Goal: Task Accomplishment & Management: Manage account settings

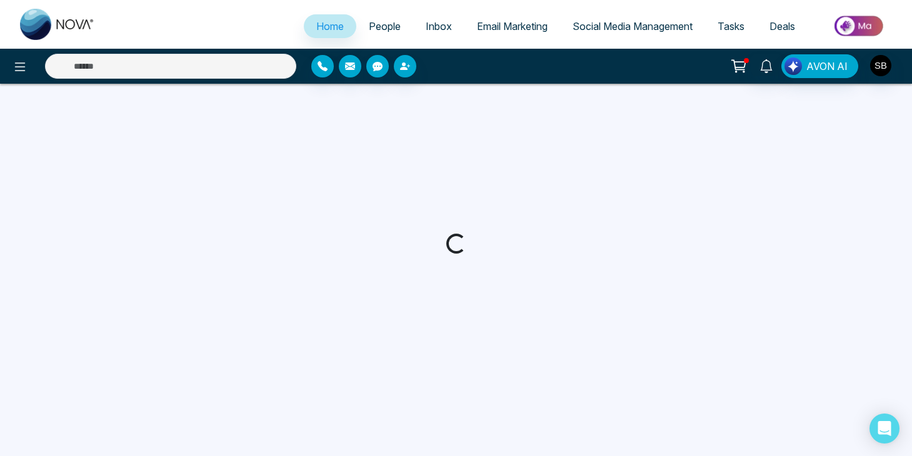
select select "*"
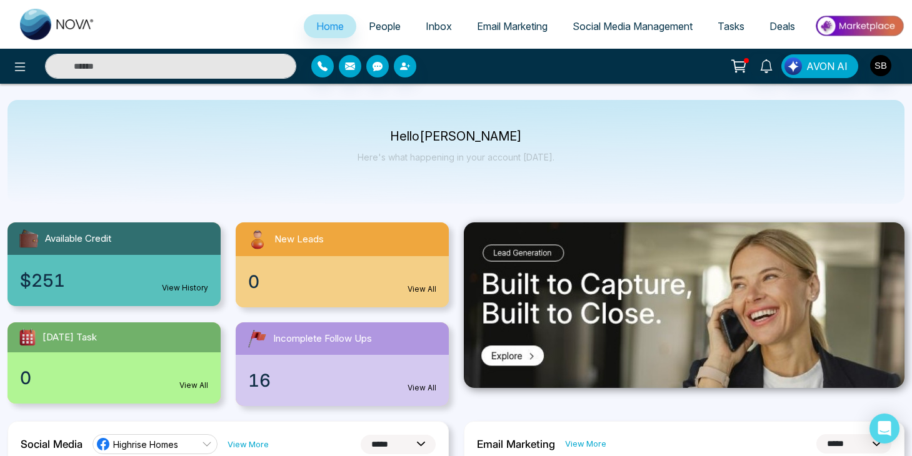
click at [741, 64] on icon at bounding box center [739, 67] width 18 height 18
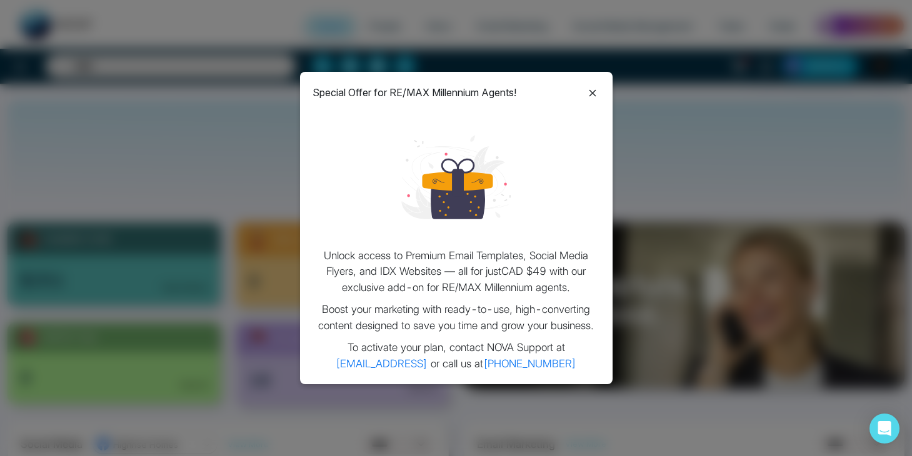
scroll to position [18, 0]
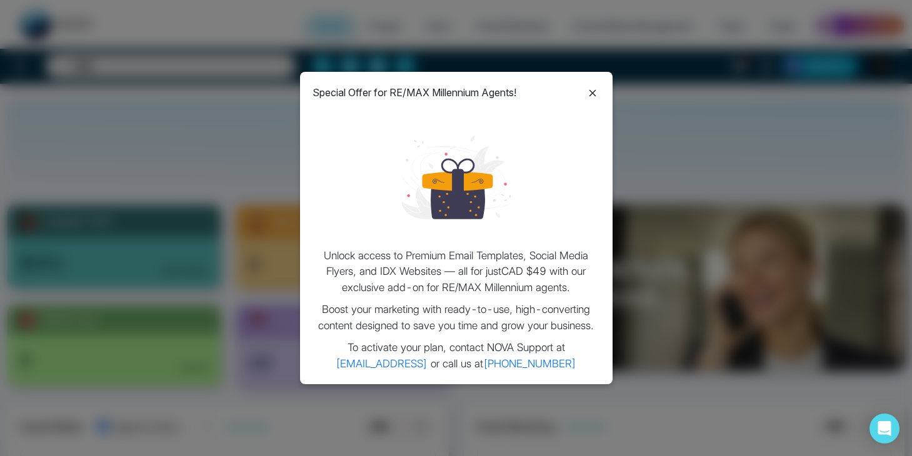
click at [600, 94] on icon at bounding box center [592, 93] width 15 height 15
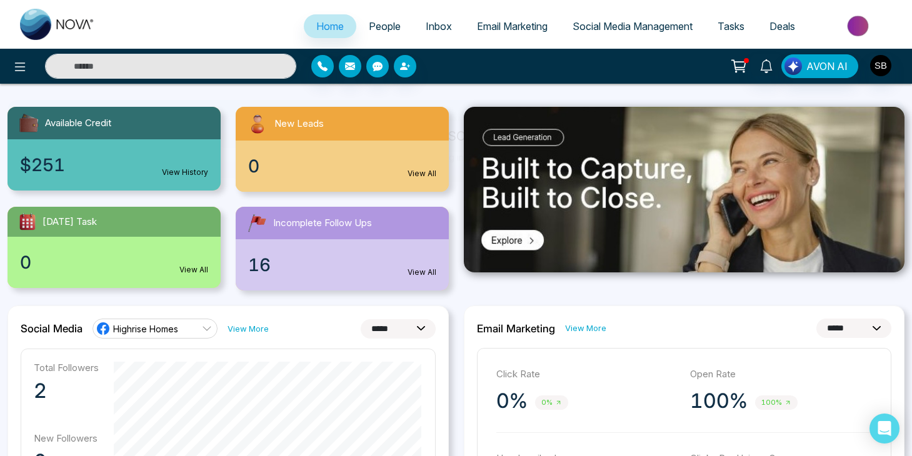
scroll to position [0, 0]
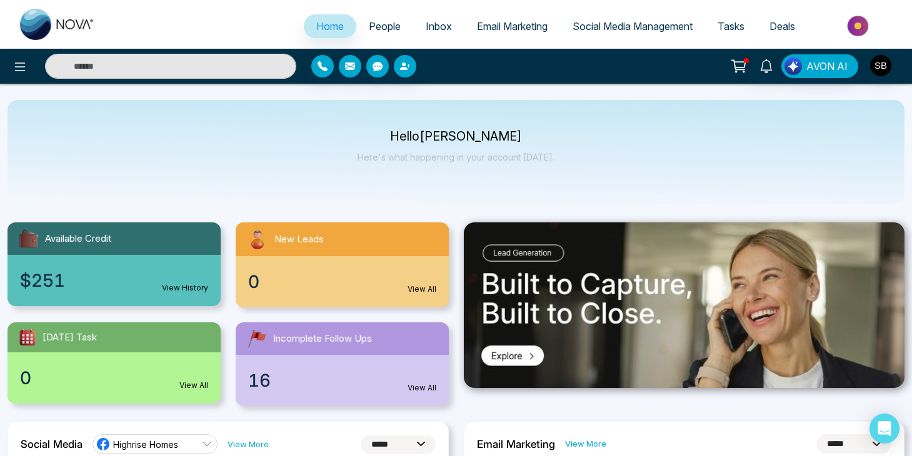
click at [390, 36] on link "People" at bounding box center [384, 26] width 57 height 24
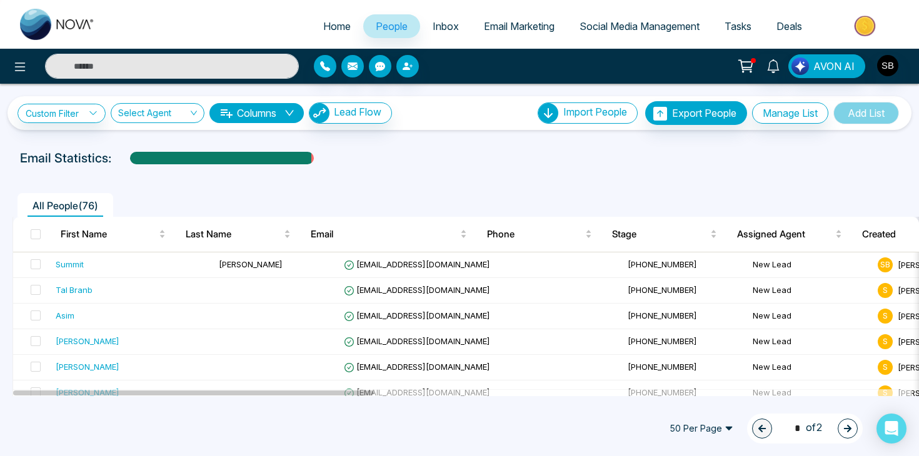
click at [427, 32] on link "Inbox" at bounding box center [445, 26] width 51 height 24
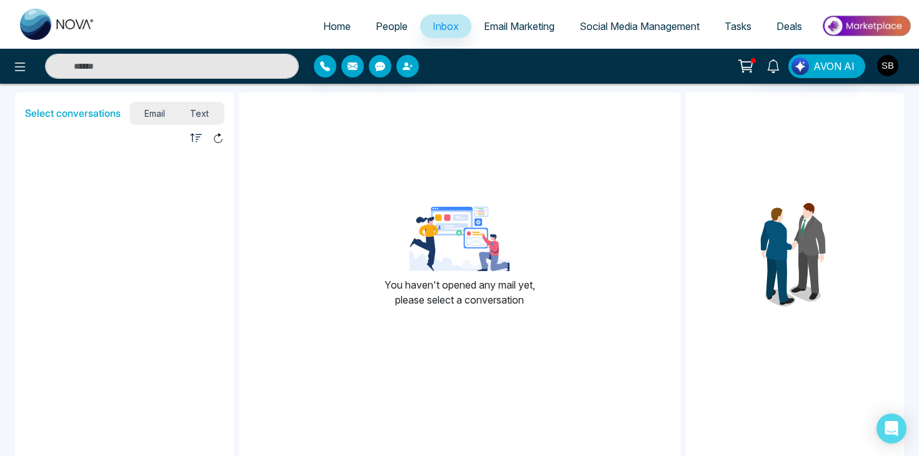
click at [484, 26] on span "Email Marketing" at bounding box center [519, 26] width 71 height 13
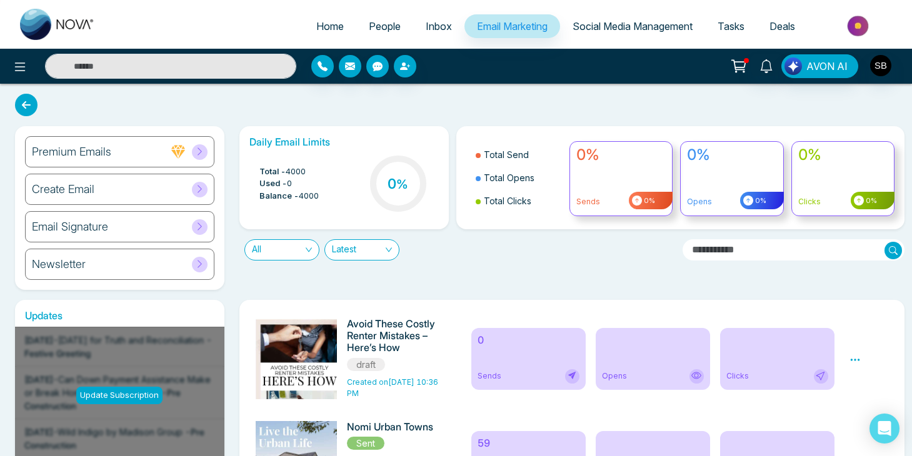
click at [209, 149] on div "Premium Emails" at bounding box center [119, 151] width 189 height 31
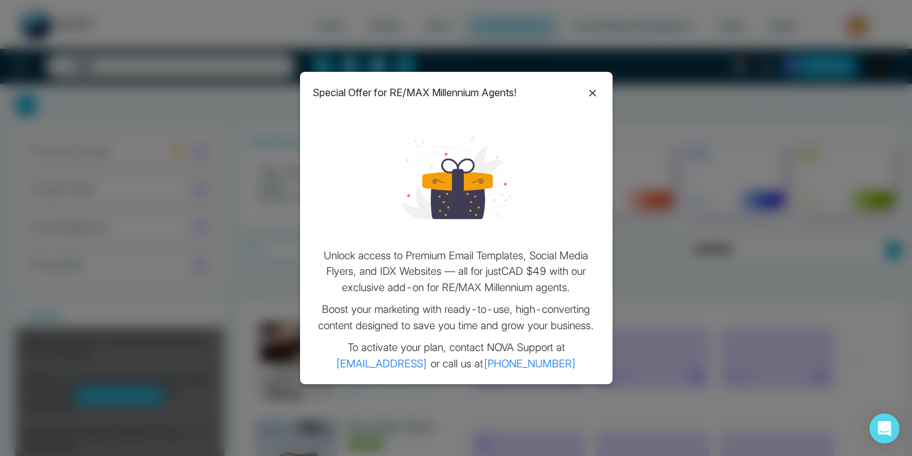
click at [590, 103] on div "Special Offer for RE/MAX Millennium Agents! Unlock access to Premium Email Temp…" at bounding box center [456, 228] width 313 height 313
click at [591, 98] on icon at bounding box center [592, 93] width 15 height 15
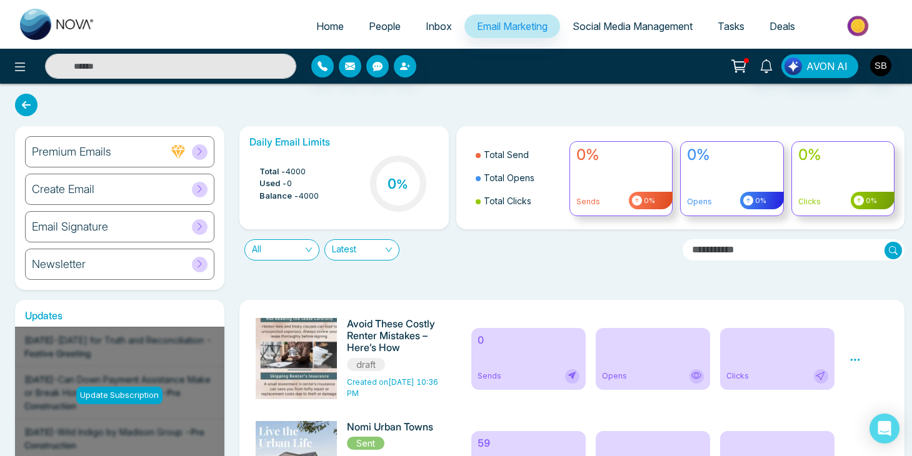
click at [600, 34] on link "Social Media Management" at bounding box center [632, 26] width 145 height 24
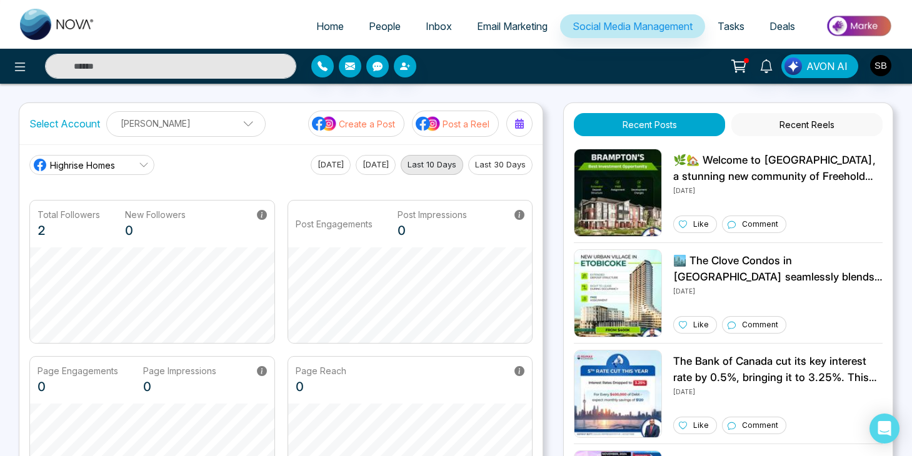
click at [338, 31] on link "Home" at bounding box center [330, 26] width 53 height 24
select select "*"
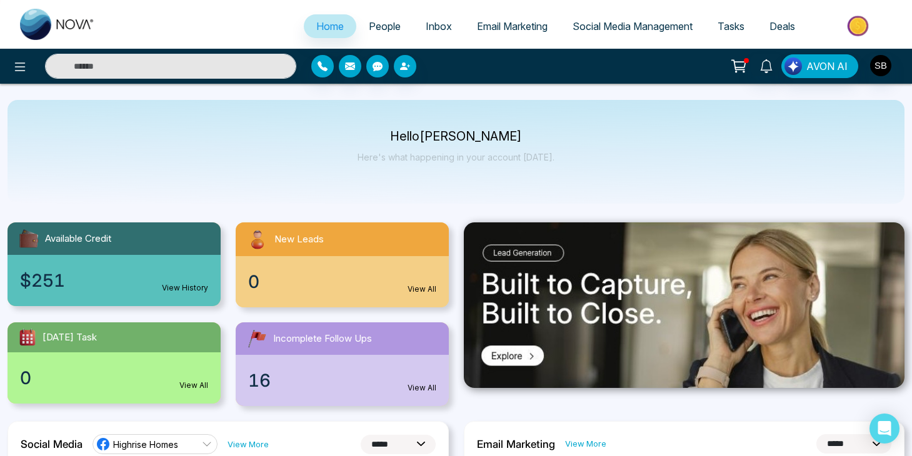
click at [38, 65] on div at bounding box center [165, 66] width 264 height 25
click at [24, 67] on icon at bounding box center [20, 67] width 11 height 9
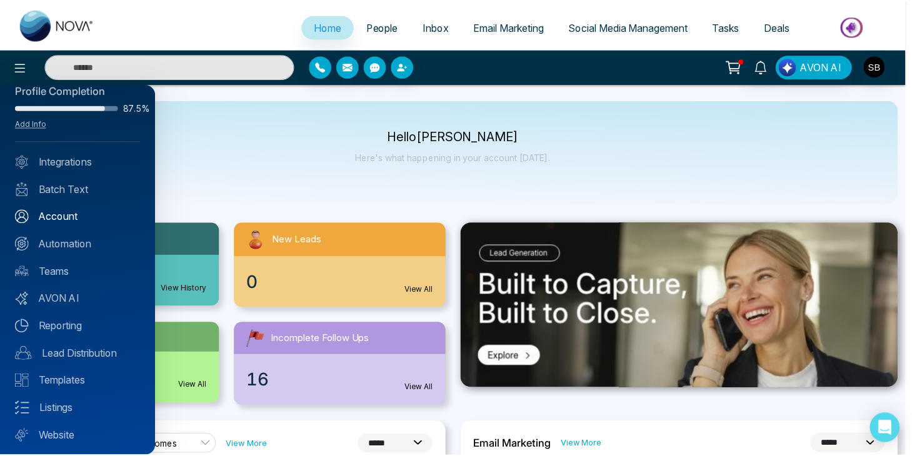
scroll to position [49, 0]
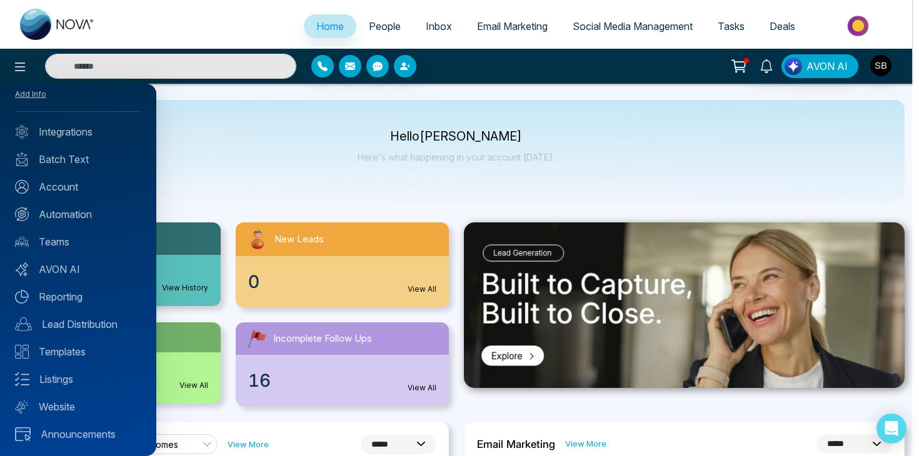
click at [69, 342] on div "Profile Completion 87.5% Add Info Integrations Batch Text Account Automation Te…" at bounding box center [78, 270] width 156 height 373
click at [69, 348] on link "Templates" at bounding box center [78, 351] width 126 height 15
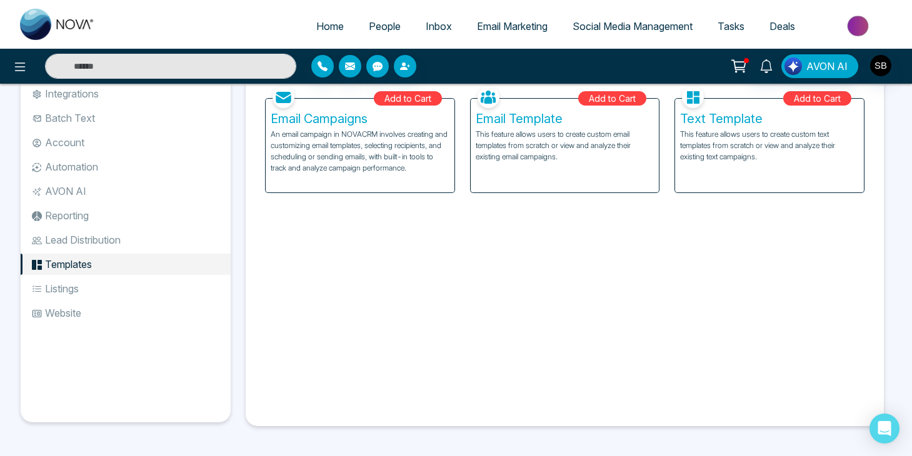
scroll to position [14, 0]
click at [511, 29] on span "Email Marketing" at bounding box center [512, 26] width 71 height 13
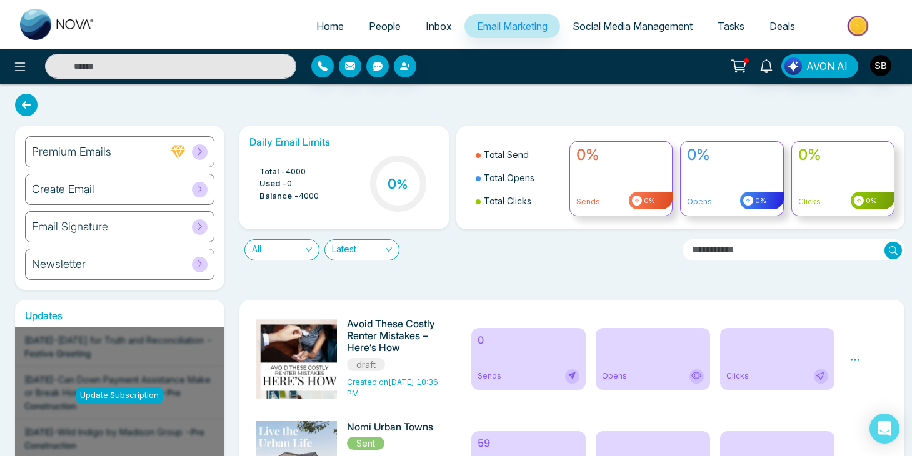
click at [585, 26] on span "Social Media Management" at bounding box center [633, 26] width 120 height 13
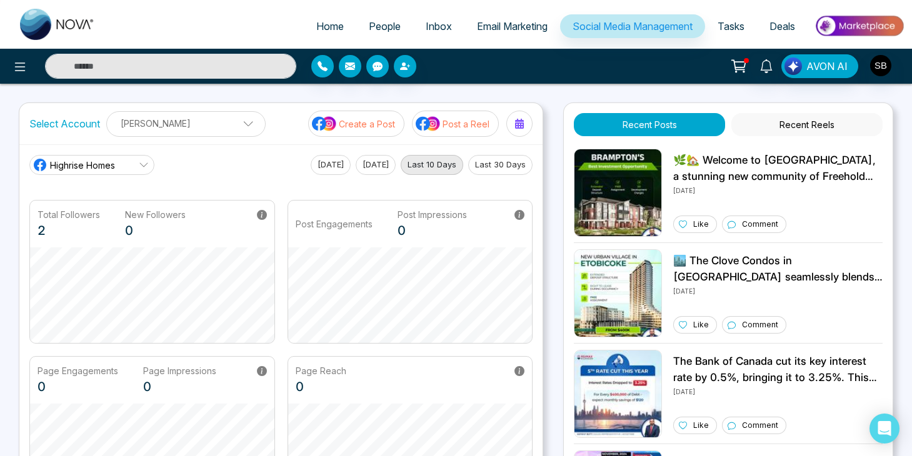
click at [448, 124] on p "Post a Reel" at bounding box center [466, 124] width 47 height 13
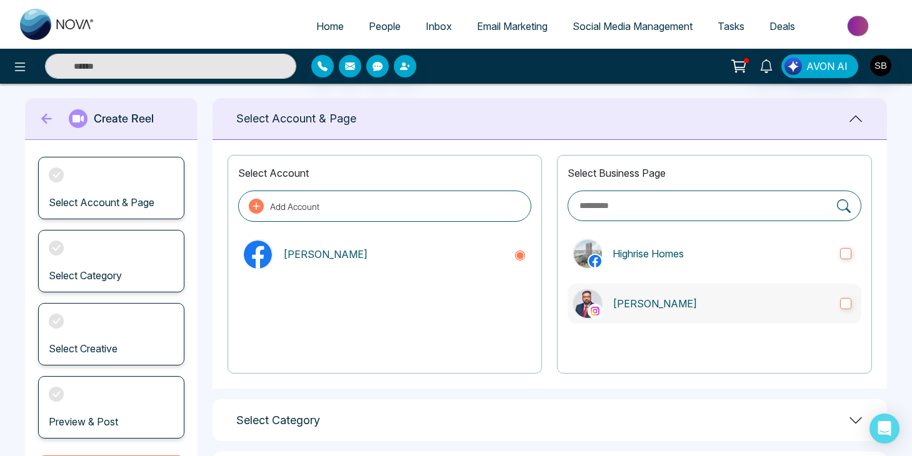
click at [796, 308] on p "Safwat Butt" at bounding box center [722, 303] width 218 height 15
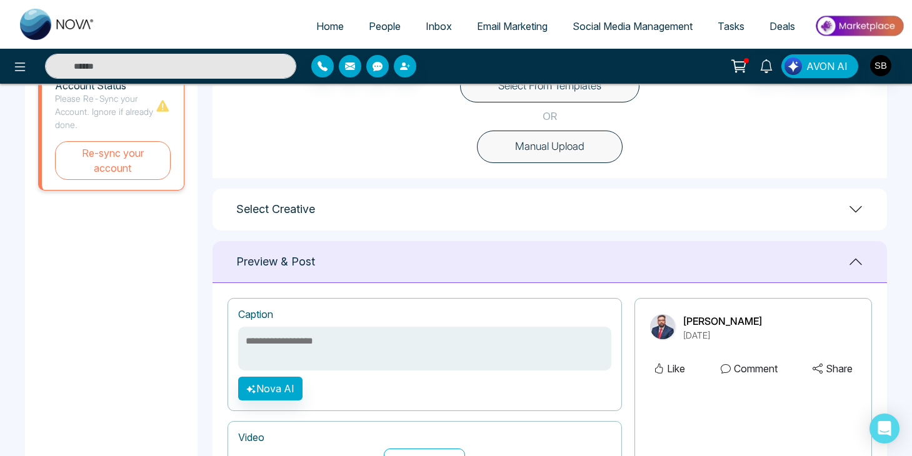
scroll to position [143, 0]
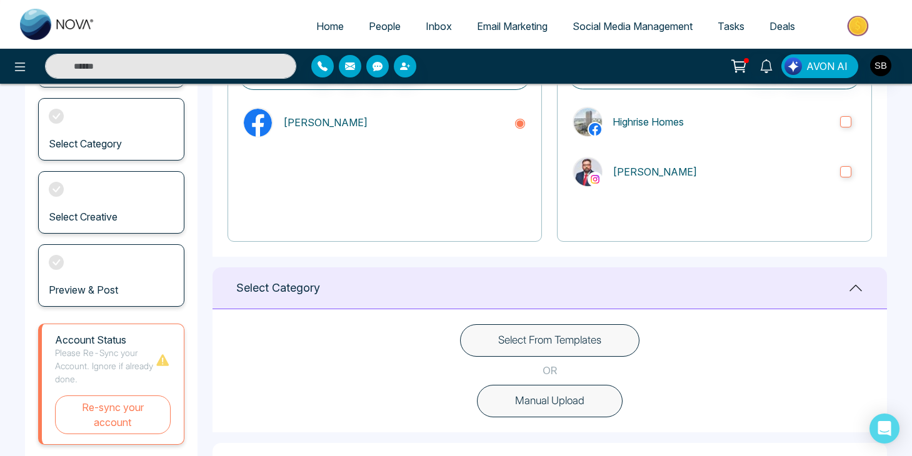
click at [654, 289] on div "Select Category" at bounding box center [550, 289] width 675 height 42
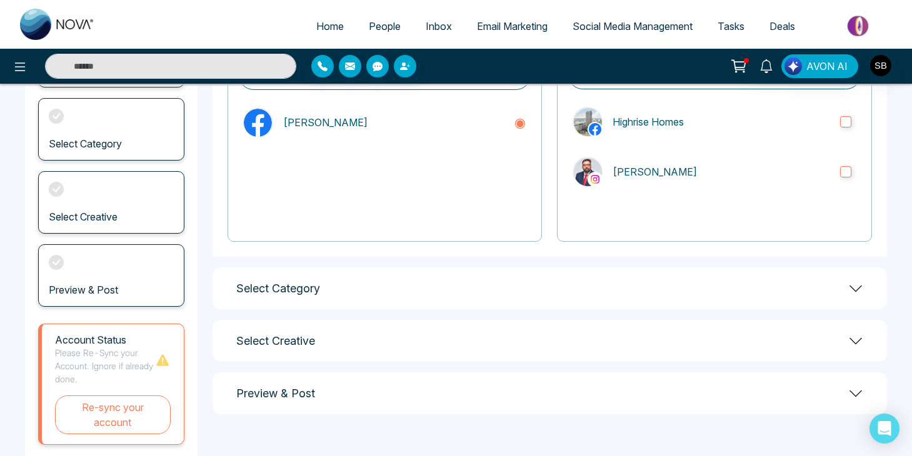
click at [654, 276] on div "Select Category" at bounding box center [550, 289] width 675 height 42
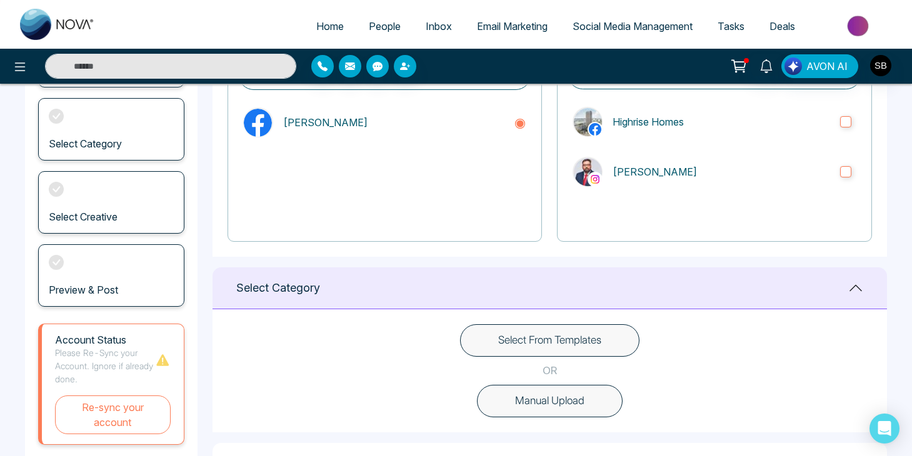
click at [595, 323] on div "Select From Templates OR Manual Upload" at bounding box center [550, 370] width 675 height 123
click at [596, 331] on button "Select From Templates" at bounding box center [549, 340] width 179 height 33
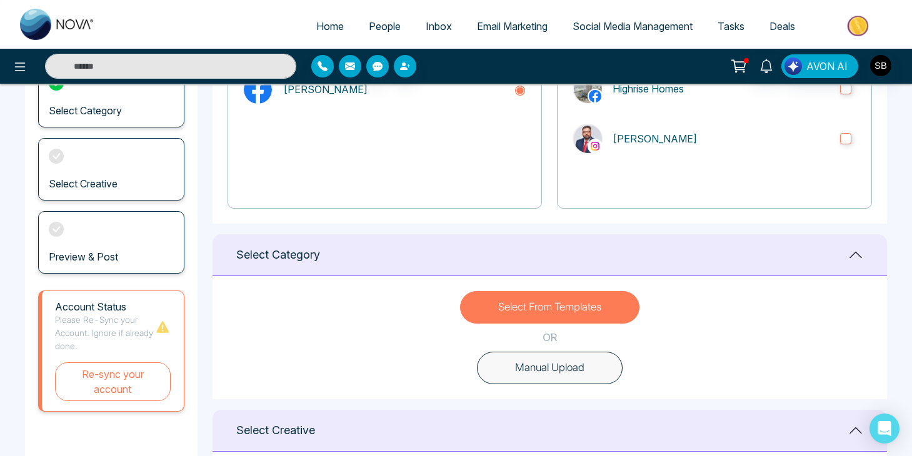
scroll to position [0, 0]
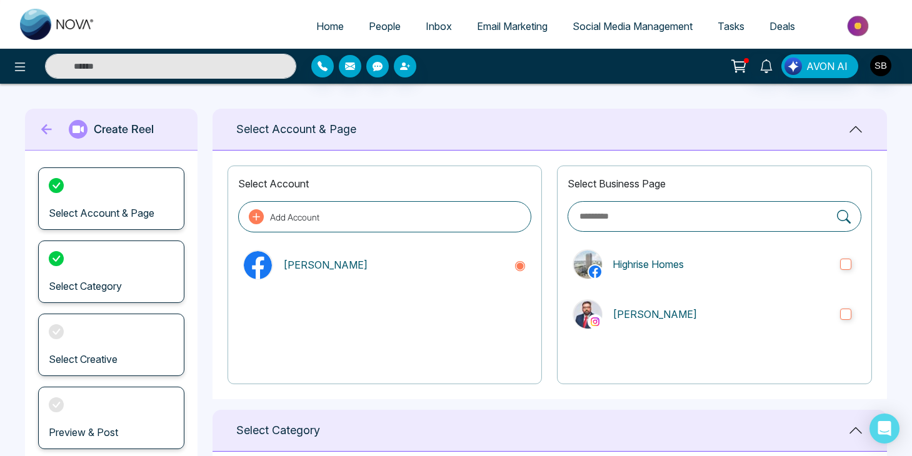
click at [136, 199] on div "Select Account & Page" at bounding box center [111, 199] width 146 height 63
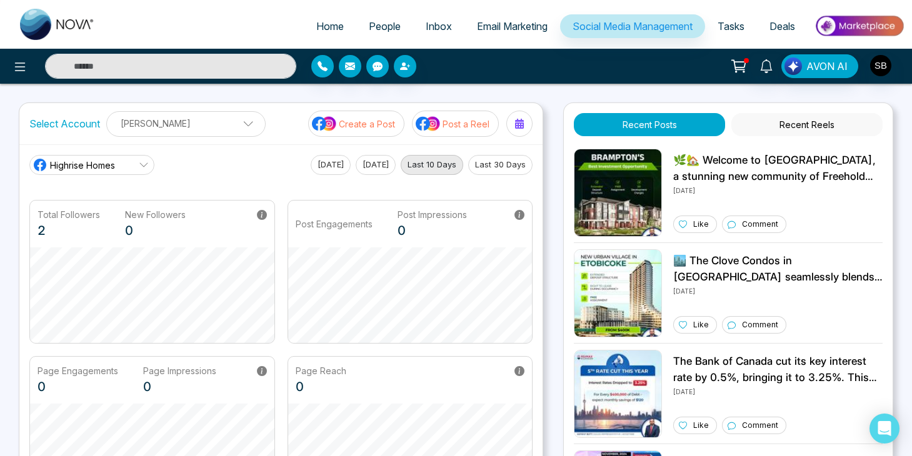
click at [361, 128] on p "Create a Post" at bounding box center [367, 124] width 56 height 13
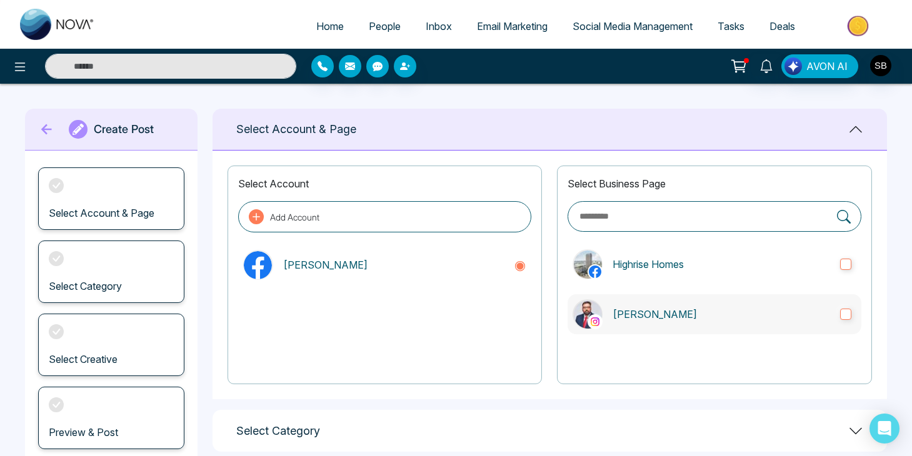
click at [671, 298] on label "Safwat Butt" at bounding box center [715, 314] width 294 height 40
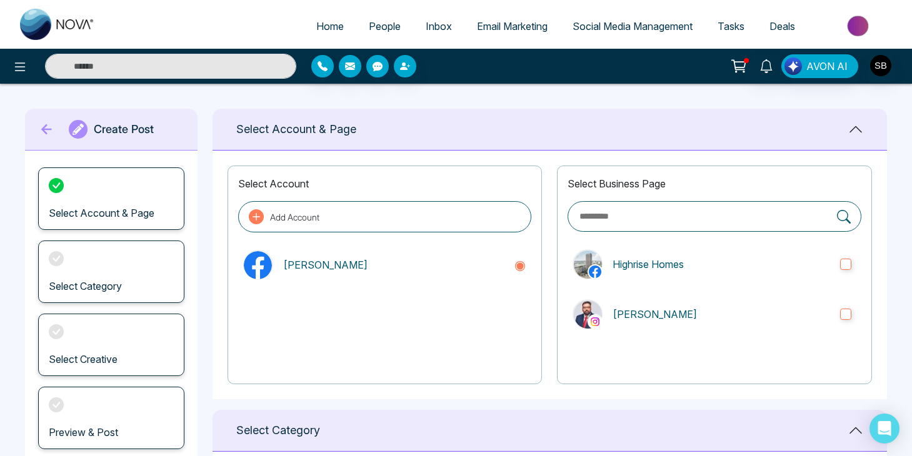
scroll to position [244, 0]
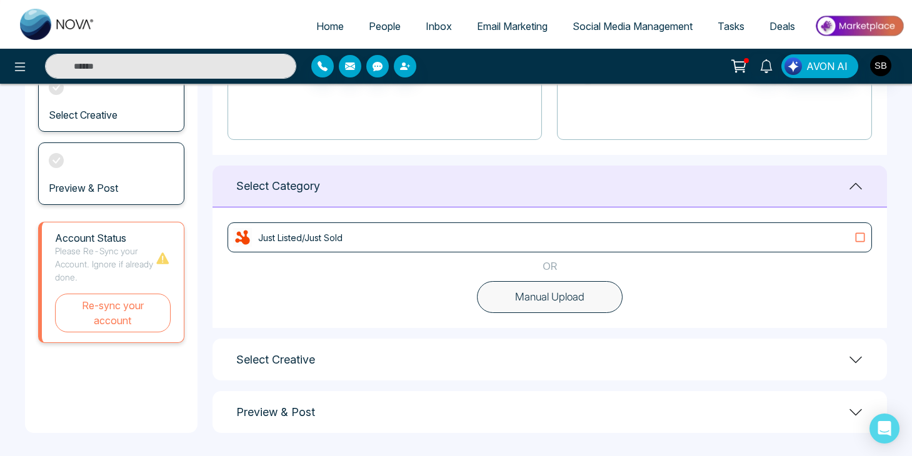
click at [771, 242] on div "Just Listed/Just Sold" at bounding box center [549, 237] width 633 height 19
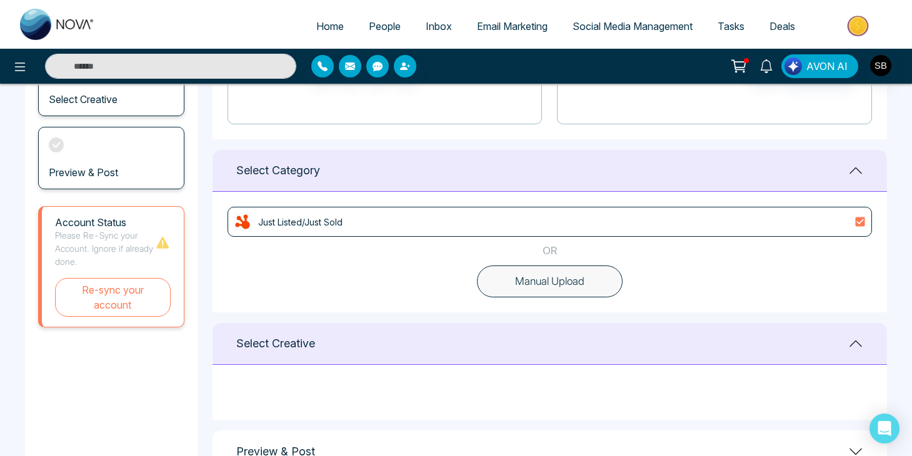
scroll to position [299, 0]
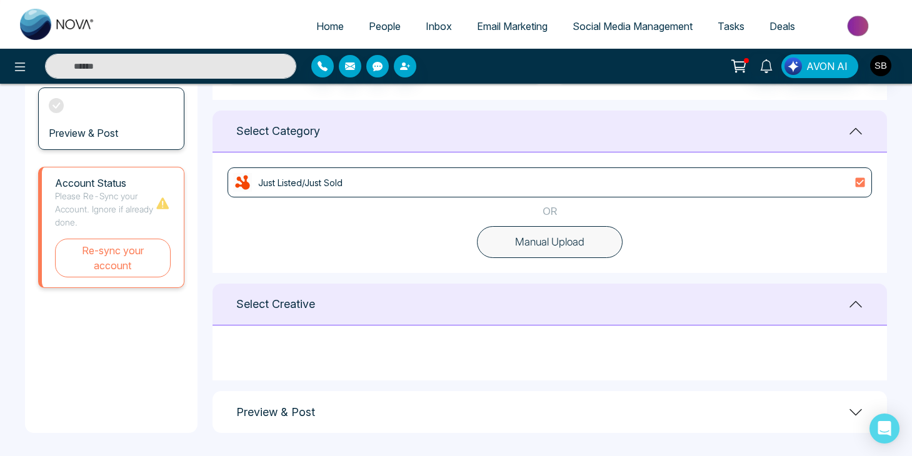
click at [786, 186] on div "Just Listed/Just Sold" at bounding box center [549, 182] width 633 height 19
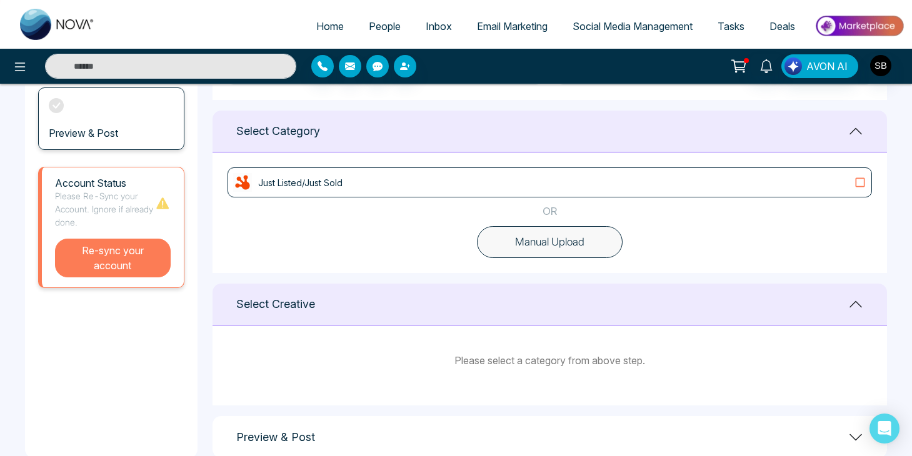
click at [146, 262] on button "Re-sync your account" at bounding box center [113, 258] width 116 height 39
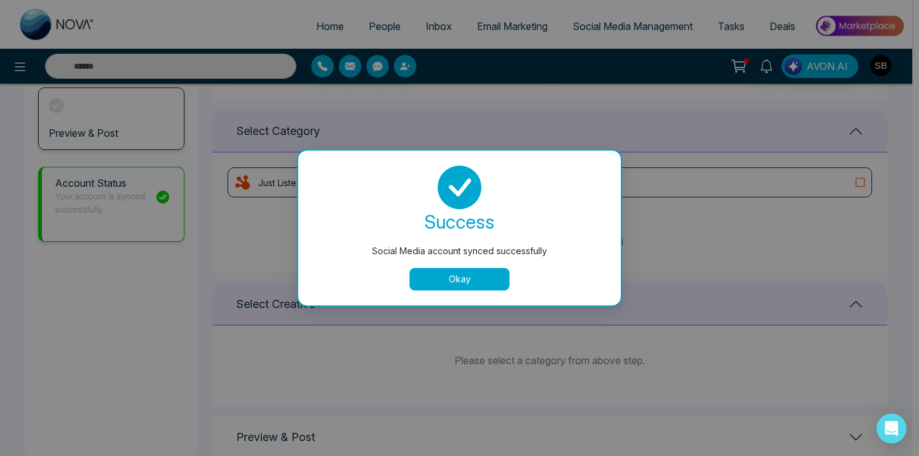
click at [453, 277] on button "Okay" at bounding box center [459, 279] width 100 height 23
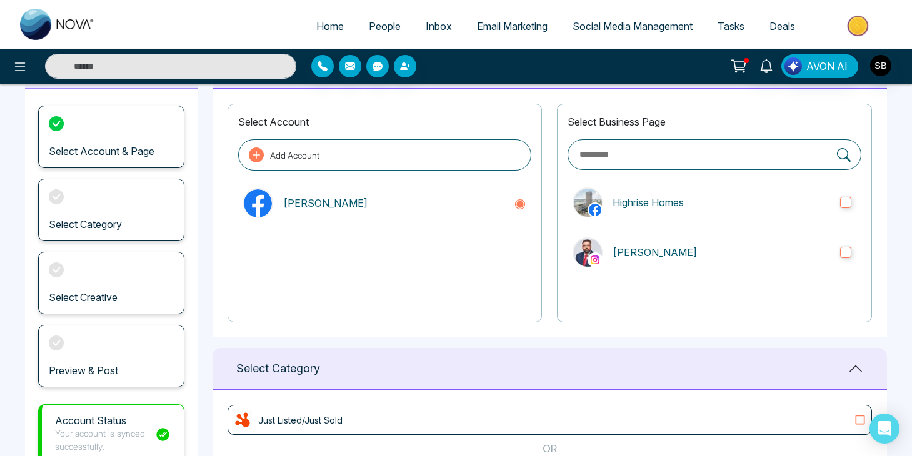
scroll to position [324, 0]
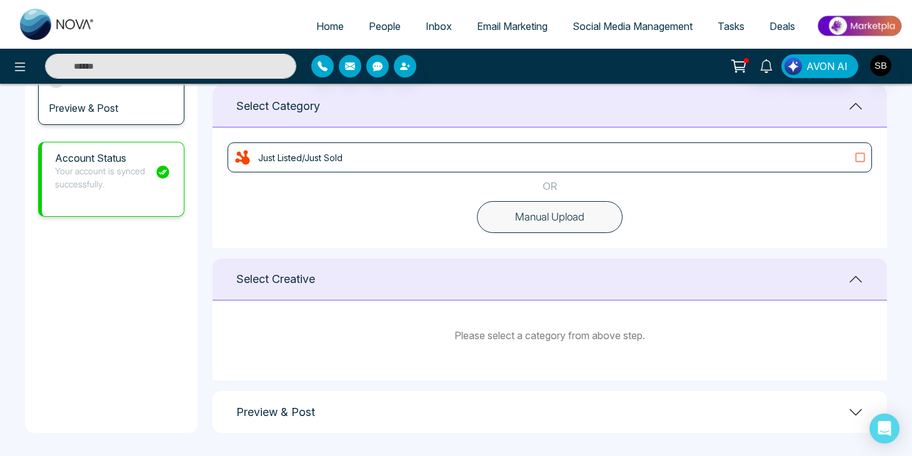
click at [535, 174] on div "Just Listed/Just Sold OR Manual Upload" at bounding box center [550, 188] width 675 height 121
click at [543, 166] on div "Just Listed/Just Sold" at bounding box center [549, 157] width 633 height 19
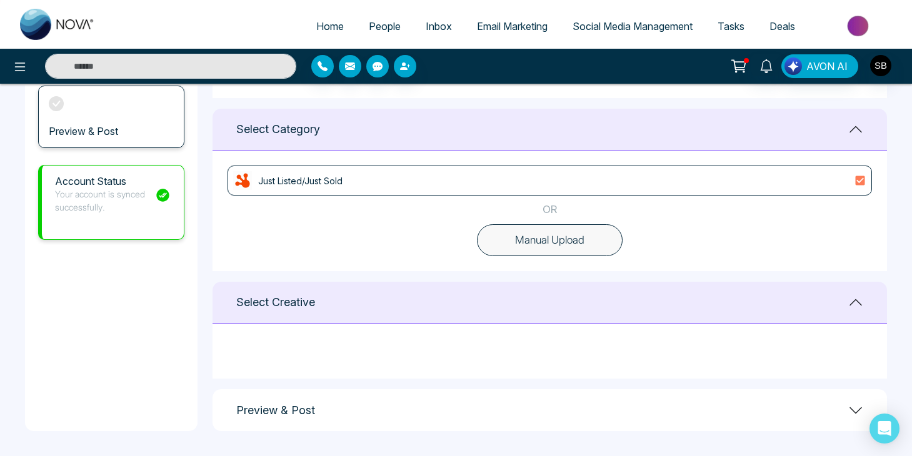
scroll to position [299, 0]
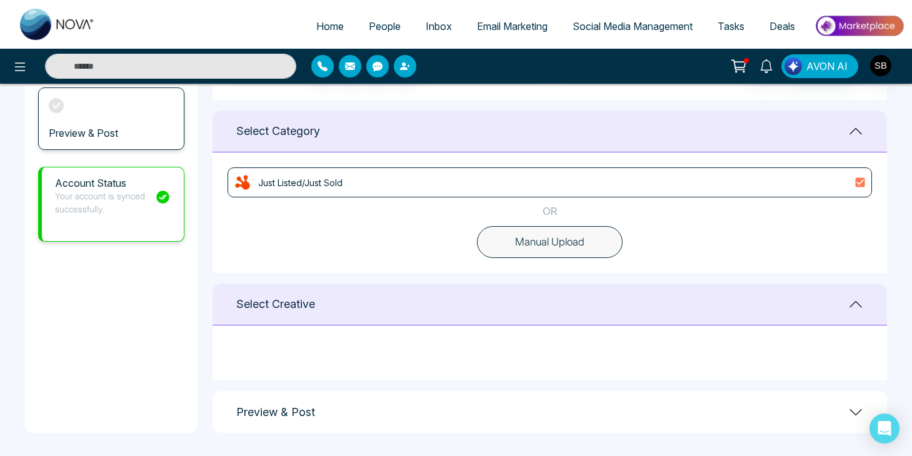
click at [541, 181] on div "Just Listed/Just Sold" at bounding box center [549, 182] width 633 height 19
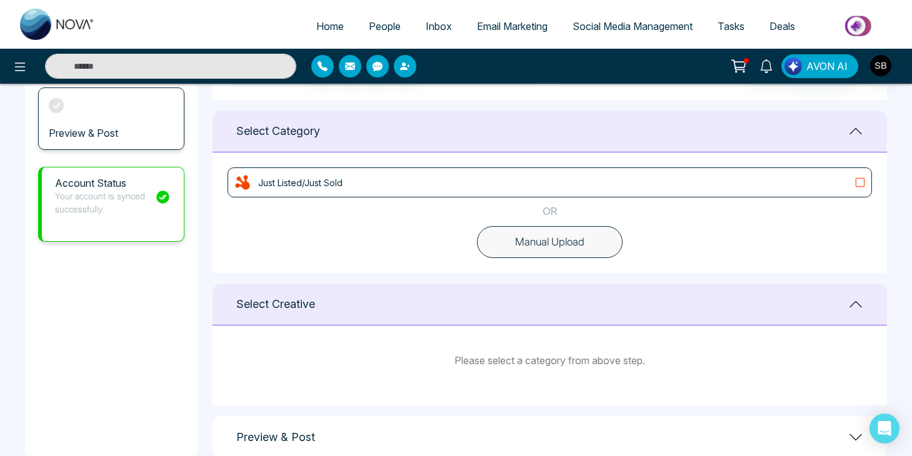
click at [556, 190] on div "Just Listed/Just Sold" at bounding box center [549, 182] width 633 height 19
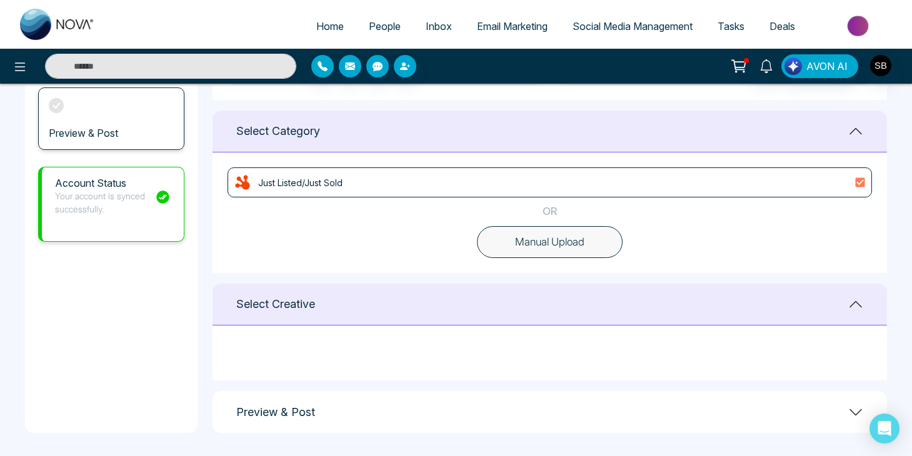
click at [557, 239] on button "Manual Upload" at bounding box center [550, 242] width 146 height 33
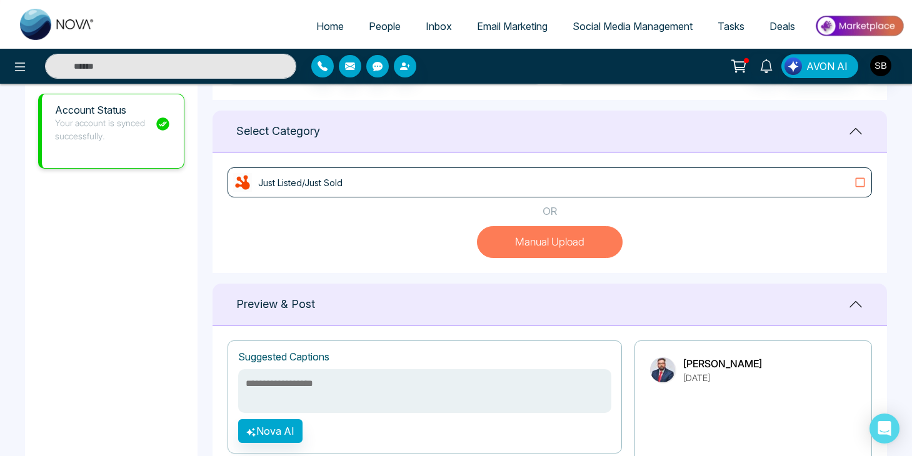
scroll to position [192, 0]
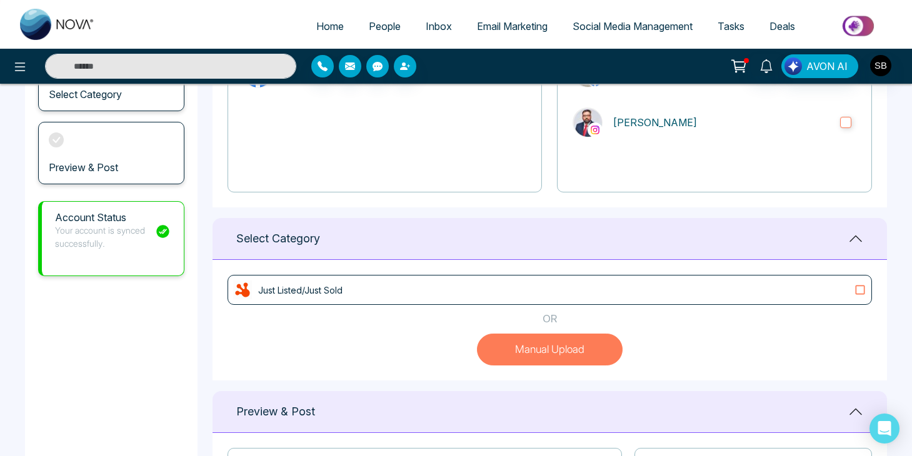
click at [531, 351] on button "Manual Upload" at bounding box center [550, 350] width 146 height 33
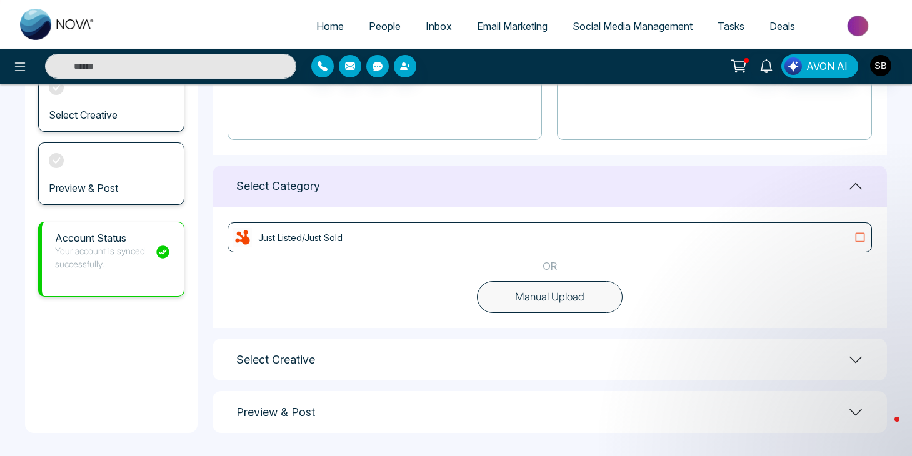
scroll to position [0, 0]
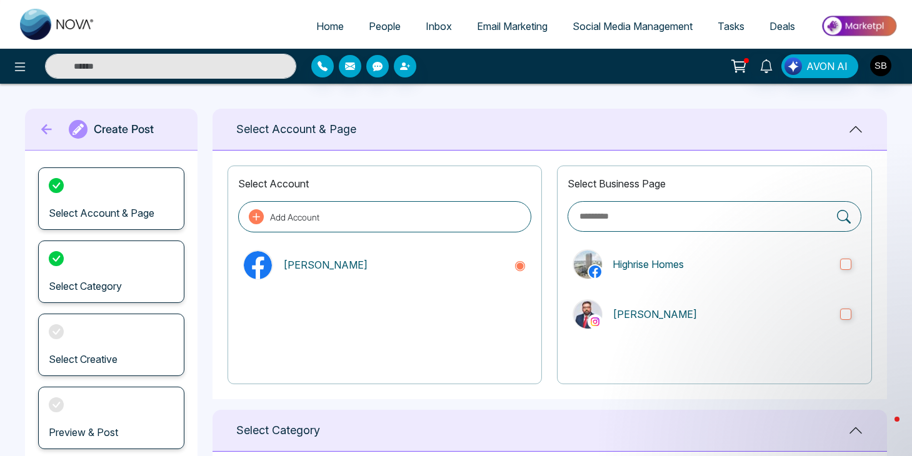
click at [84, 338] on div "Select Creative" at bounding box center [111, 345] width 146 height 63
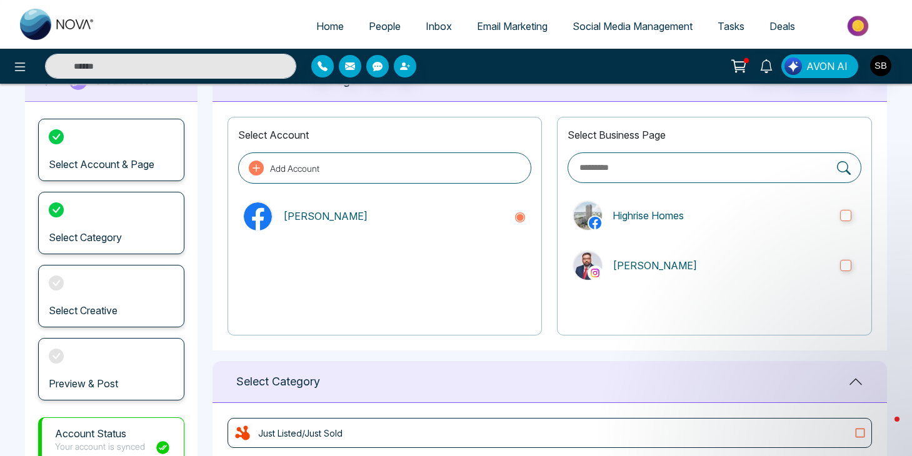
scroll to position [119, 0]
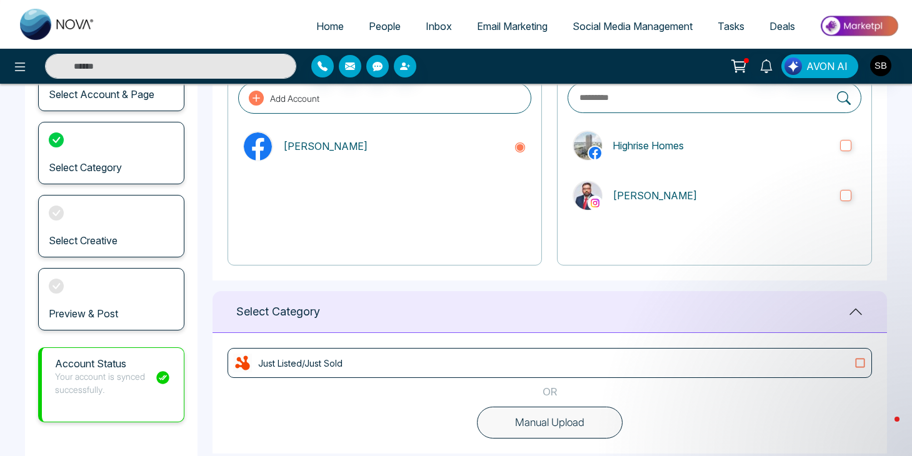
click at [540, 309] on div "Select Category" at bounding box center [550, 312] width 675 height 42
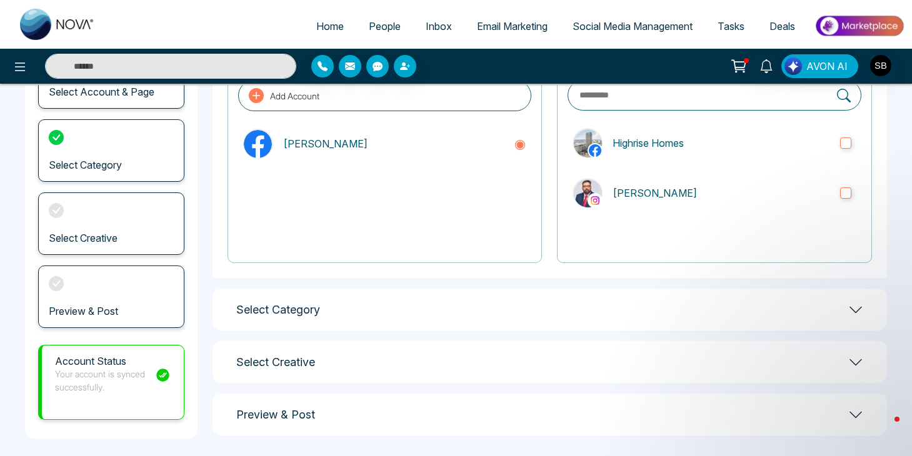
scroll to position [129, 0]
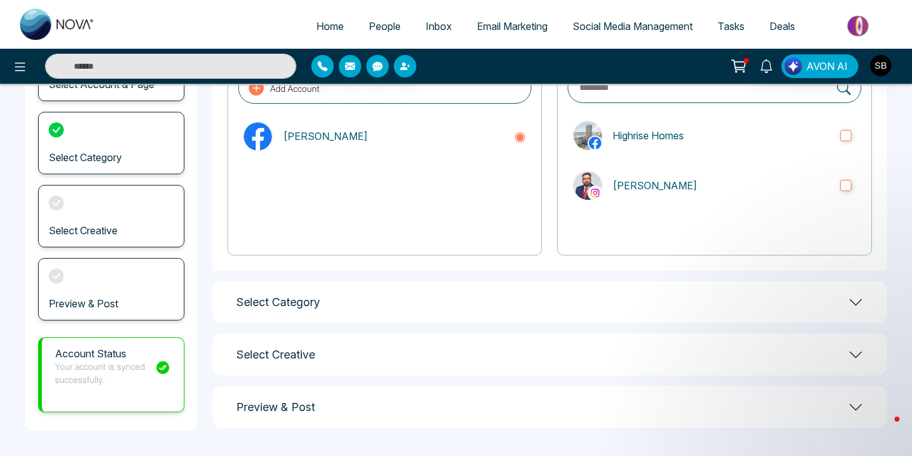
click at [579, 341] on div "Select Creative" at bounding box center [550, 355] width 675 height 42
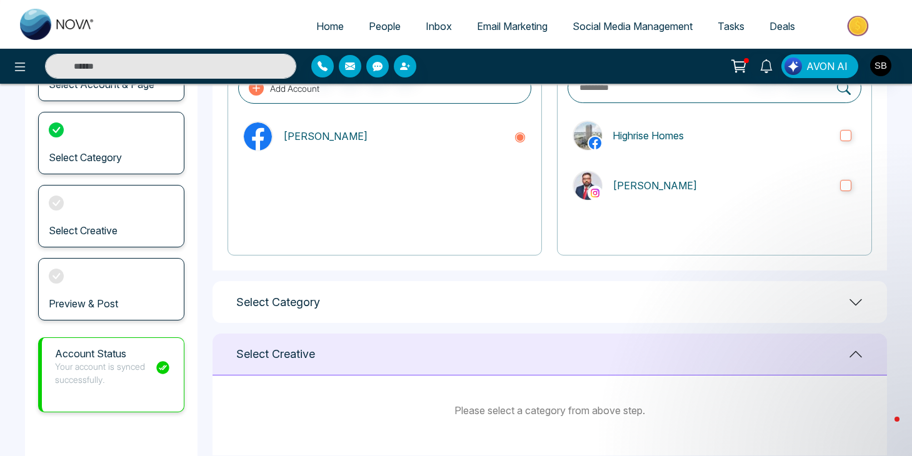
scroll to position [206, 0]
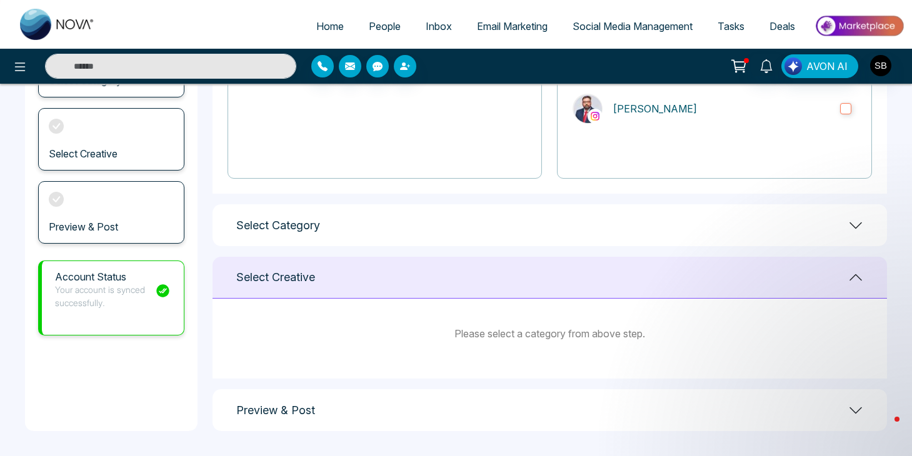
click at [548, 256] on div "**********" at bounding box center [550, 167] width 675 height 528
click at [546, 234] on div "Select Category" at bounding box center [550, 225] width 675 height 42
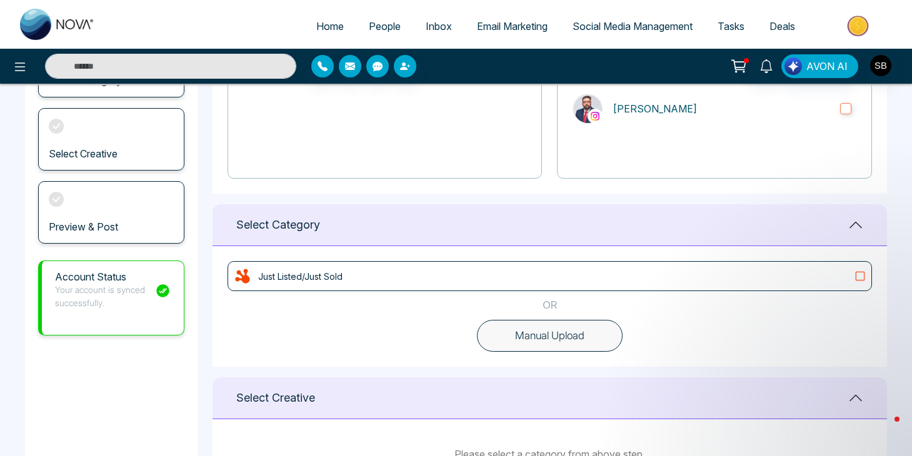
click at [523, 281] on div "Just Listed/Just Sold" at bounding box center [549, 276] width 633 height 19
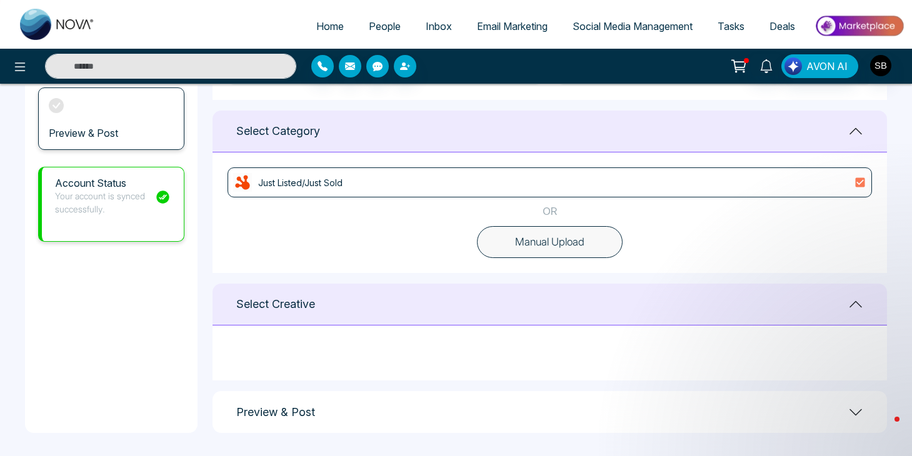
click at [481, 310] on div "Select Creative" at bounding box center [550, 305] width 675 height 42
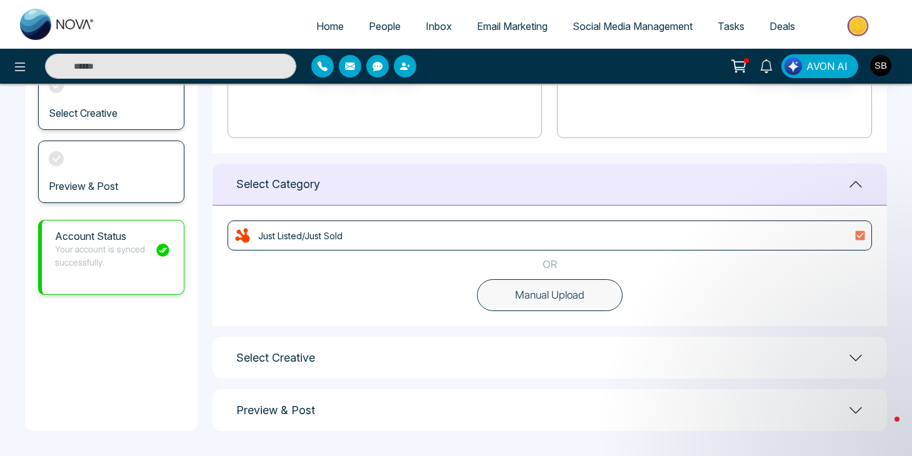
scroll to position [244, 0]
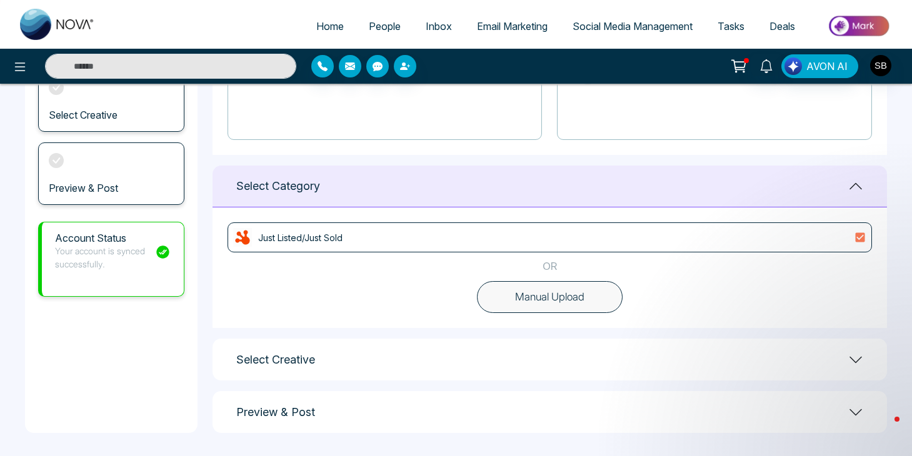
click at [481, 310] on div "Just Listed/Just Sold OR Manual Upload" at bounding box center [550, 268] width 675 height 121
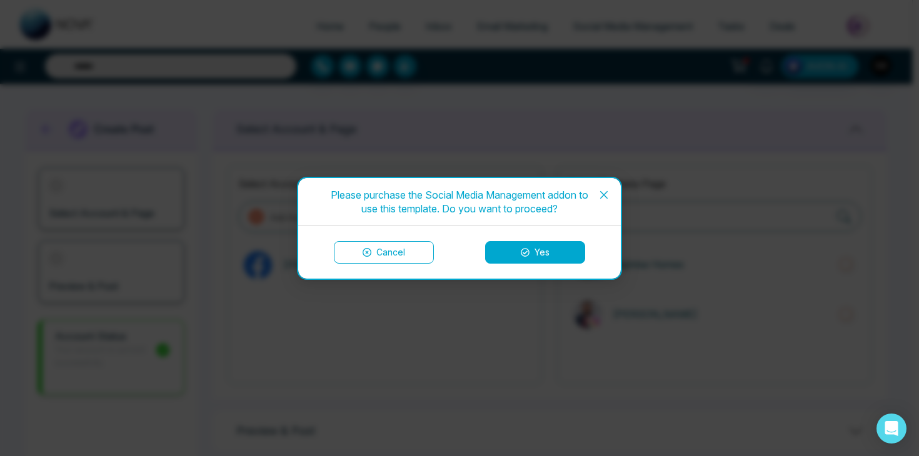
click at [517, 254] on button "Yes" at bounding box center [535, 252] width 100 height 23
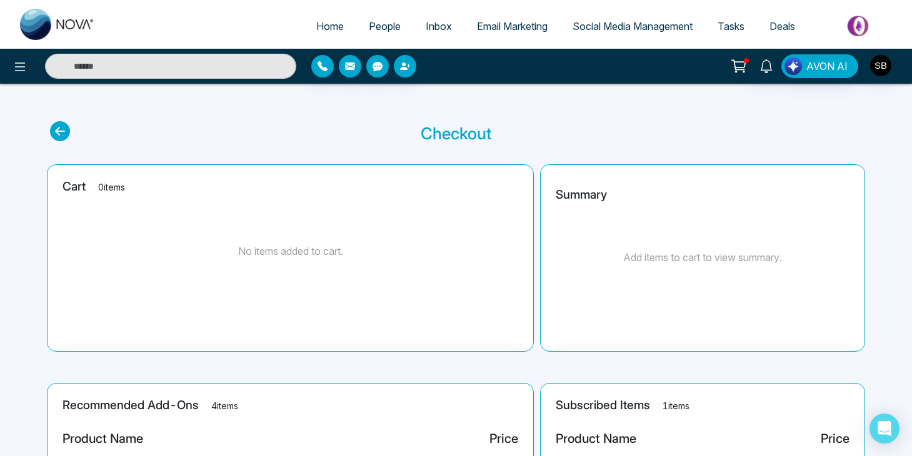
click at [174, 211] on div "No items added to cart." at bounding box center [291, 251] width 456 height 94
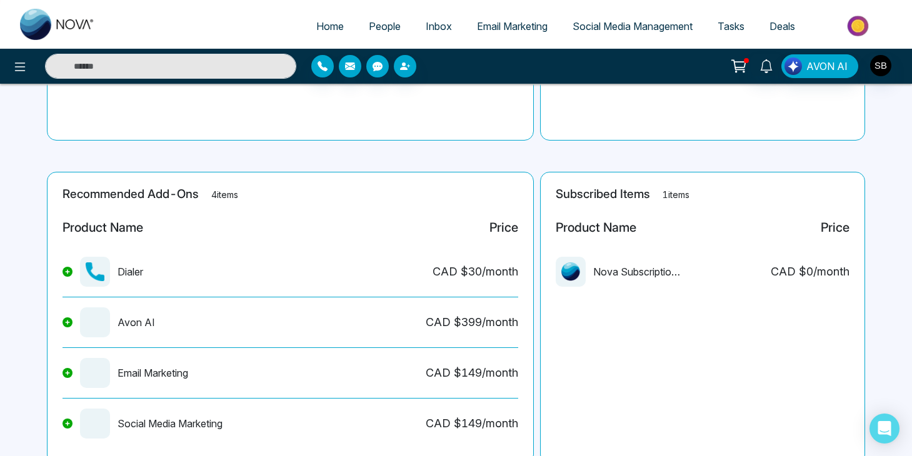
scroll to position [238, 0]
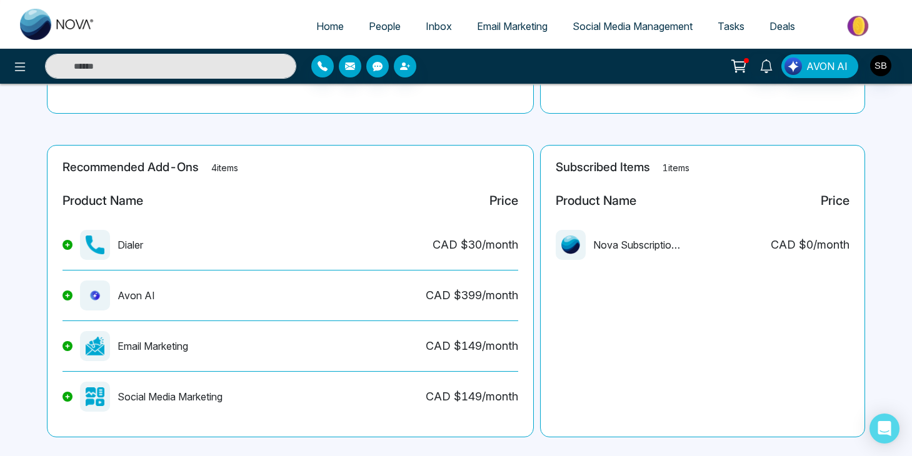
click at [68, 296] on icon at bounding box center [68, 295] width 4 height 4
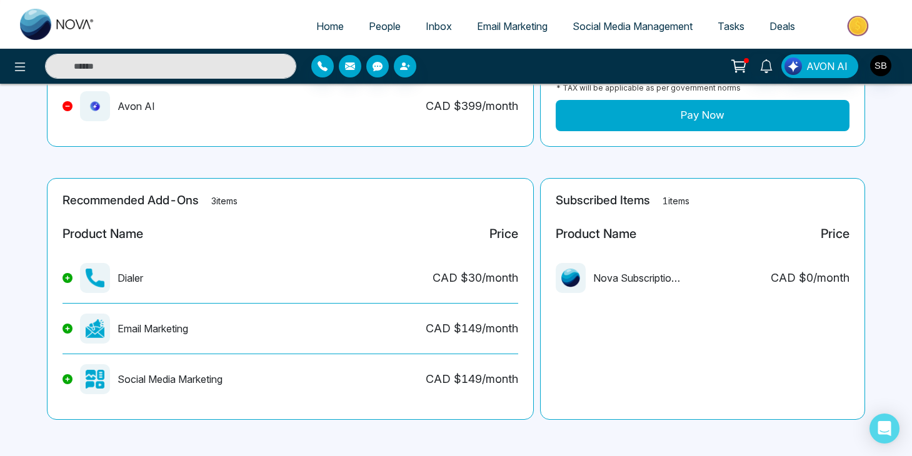
scroll to position [0, 0]
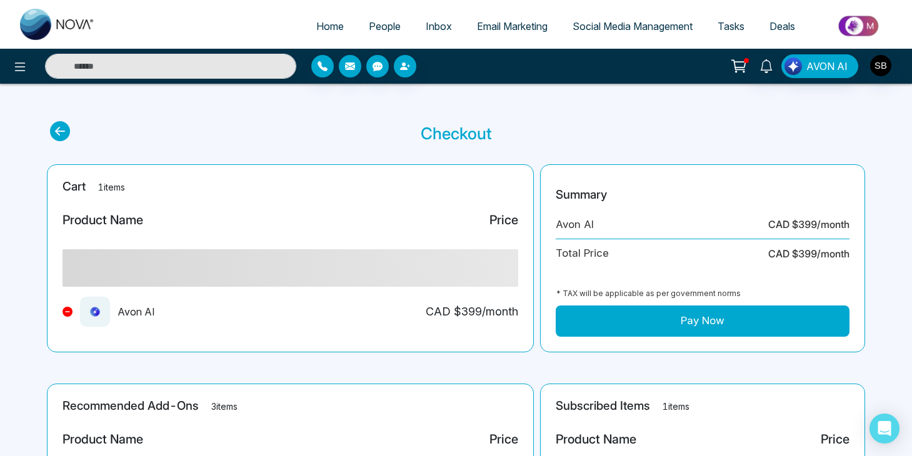
click at [70, 312] on icon at bounding box center [67, 311] width 5 height 5
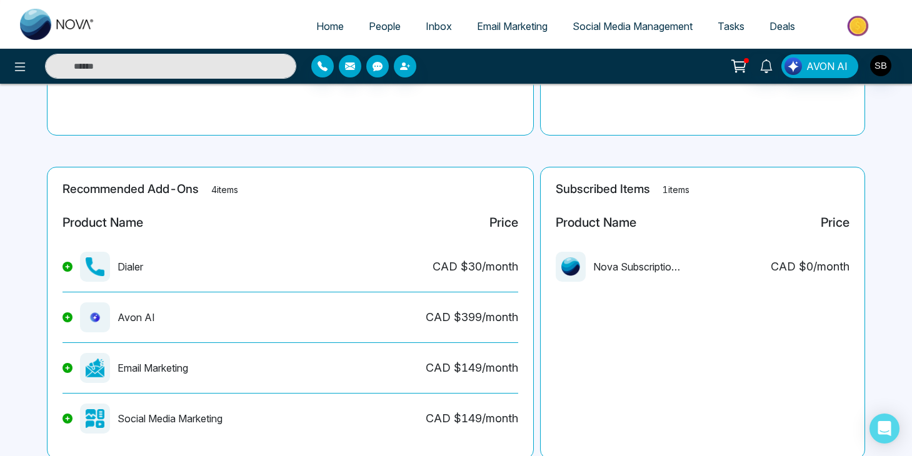
scroll to position [256, 0]
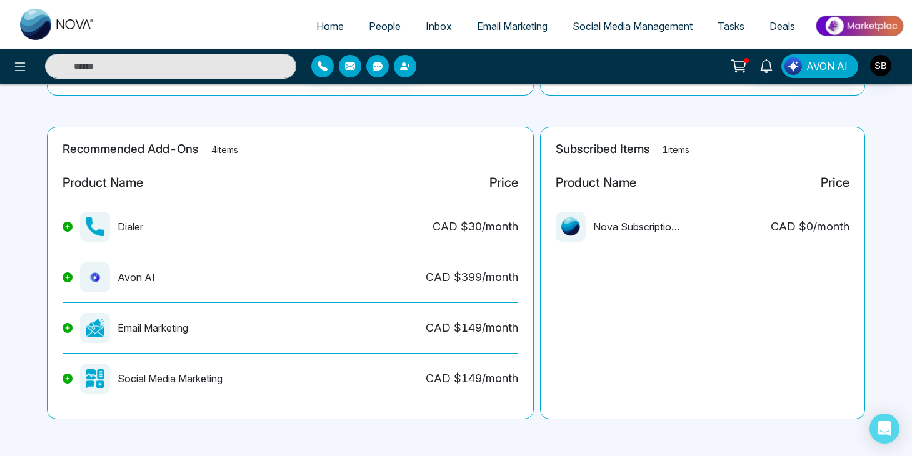
click at [67, 329] on icon at bounding box center [67, 328] width 5 height 5
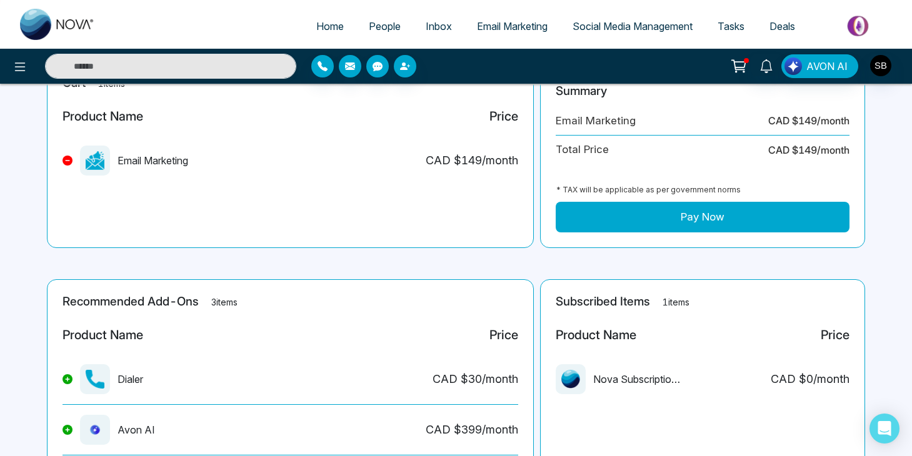
scroll to position [18, 0]
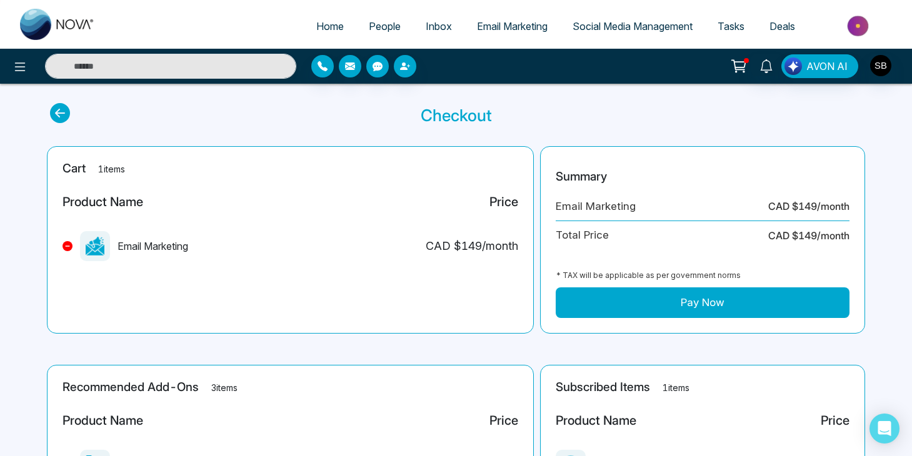
click at [69, 247] on icon at bounding box center [67, 246] width 5 height 5
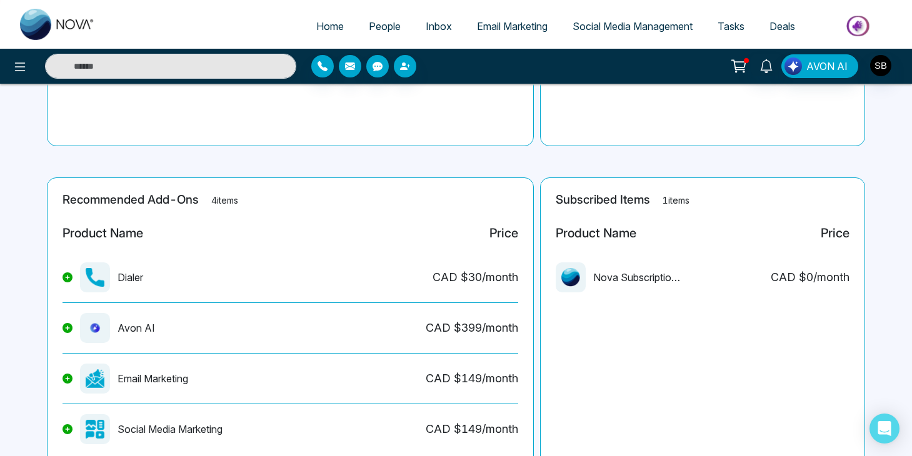
scroll to position [256, 0]
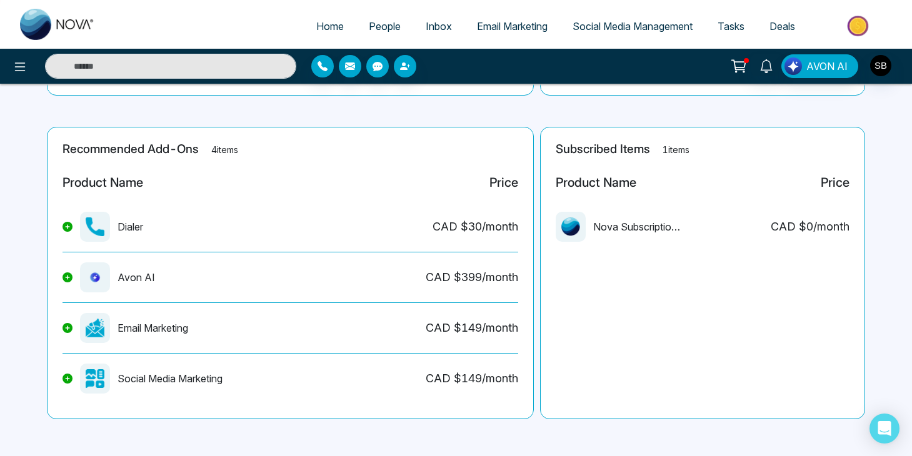
click at [477, 26] on span "Email Marketing" at bounding box center [512, 26] width 71 height 13
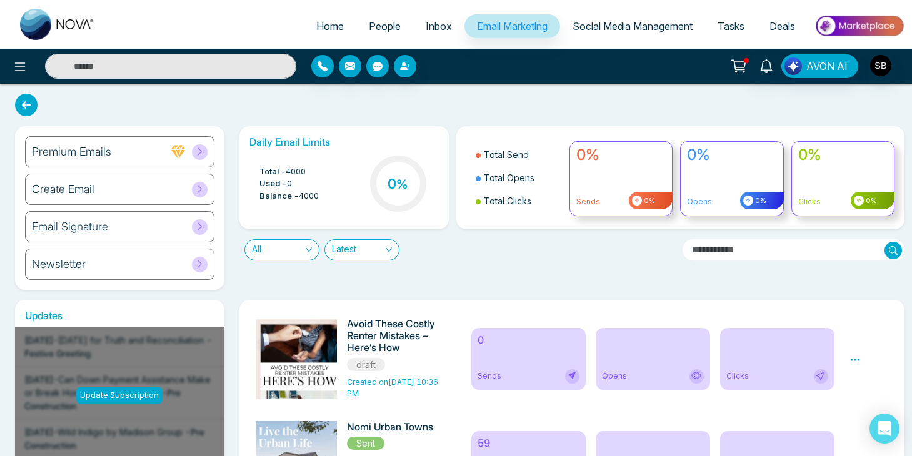
click at [184, 193] on div "Create Email" at bounding box center [119, 189] width 189 height 31
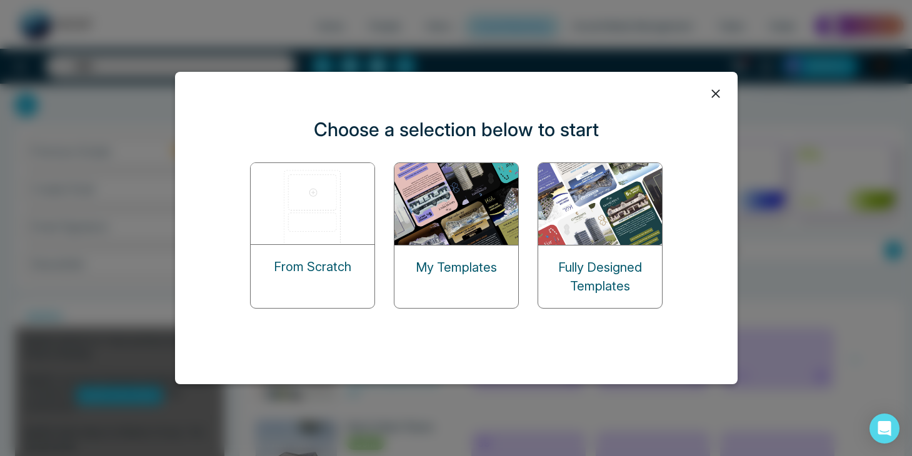
click at [576, 227] on img at bounding box center [600, 204] width 125 height 82
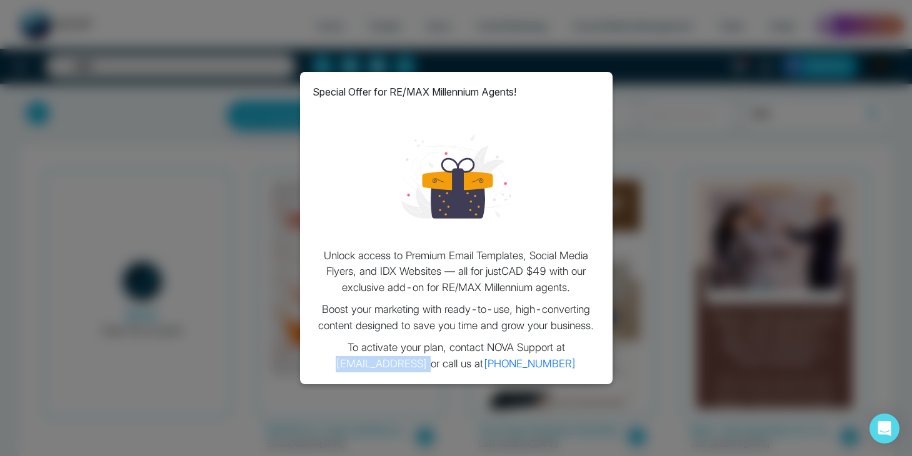
drag, startPoint x: 428, startPoint y: 365, endPoint x: 324, endPoint y: 361, distance: 104.5
click at [324, 361] on p "To activate your plan, contact NOVA Support at support@novacrm.ai or call us at…" at bounding box center [457, 356] width 288 height 32
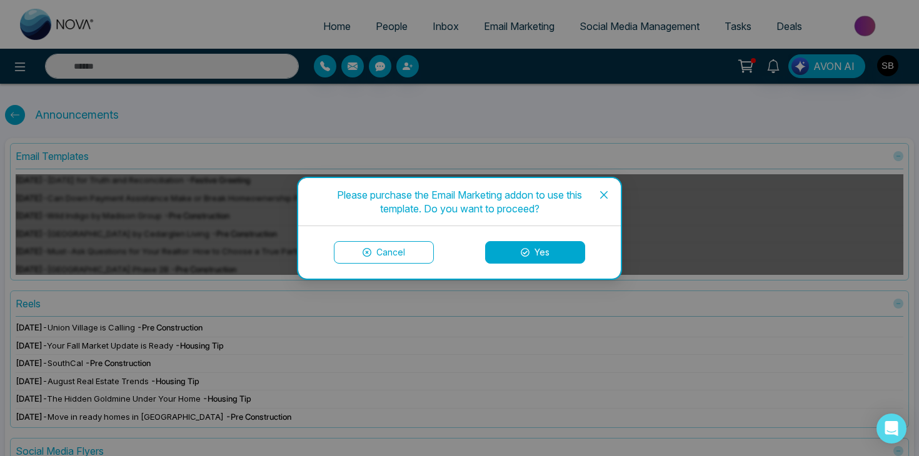
click at [369, 245] on button "Cancel" at bounding box center [384, 252] width 100 height 23
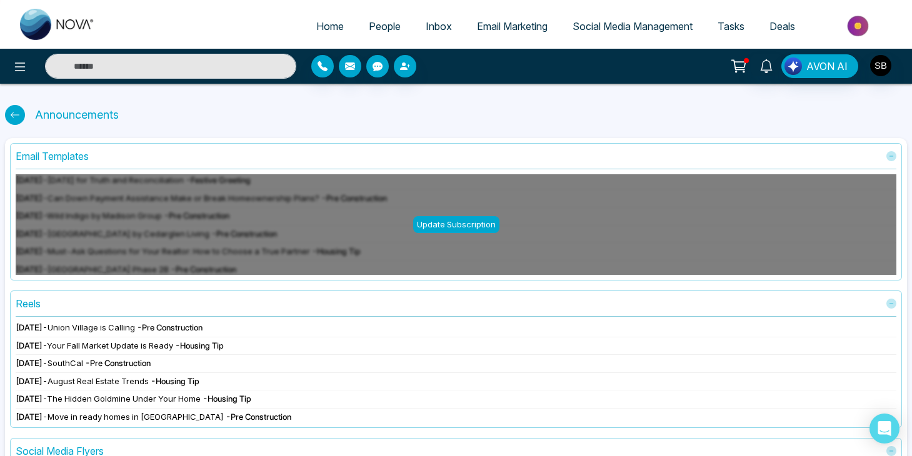
click at [173, 331] on span "- Pre Construction" at bounding box center [170, 328] width 66 height 10
click at [164, 333] on div "[DATE] - [GEOGRAPHIC_DATA] is Calling - Pre Construction" at bounding box center [456, 328] width 881 height 13
click at [31, 333] on div "[DATE] - [GEOGRAPHIC_DATA] is Calling - Pre Construction" at bounding box center [456, 328] width 881 height 13
click at [49, 113] on div "Announcements" at bounding box center [77, 114] width 94 height 27
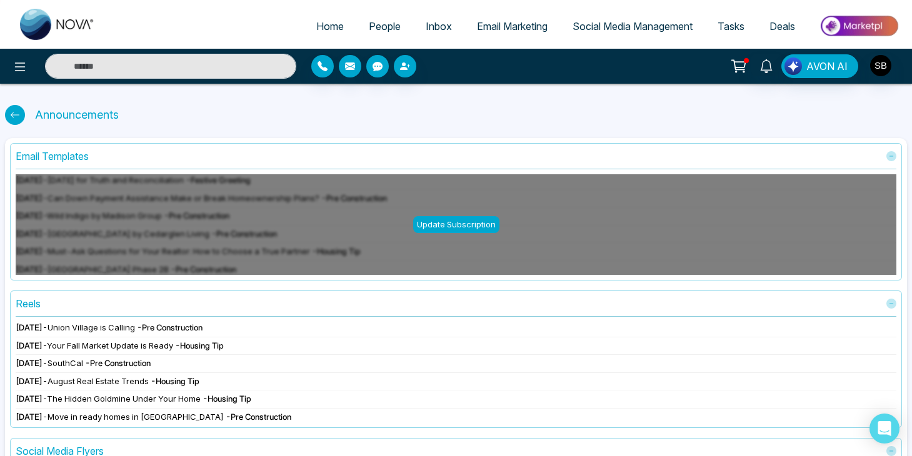
click at [21, 112] on div at bounding box center [15, 115] width 20 height 20
click at [412, 220] on div "Update Subscription" at bounding box center [456, 224] width 881 height 101
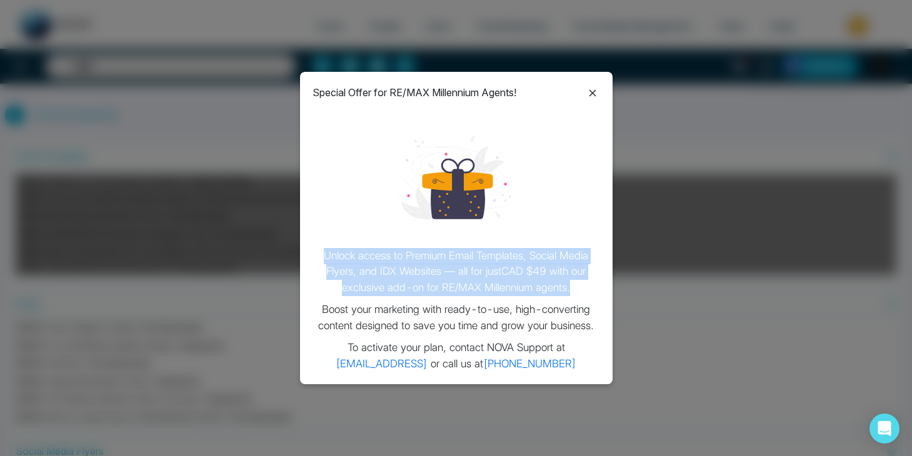
drag, startPoint x: 316, startPoint y: 240, endPoint x: 610, endPoint y: 269, distance: 294.6
click at [610, 269] on div "Special Offer for RE/MAX Millennium Agents! Unlock access to Premium Email Temp…" at bounding box center [456, 228] width 313 height 313
copy p "Unlock access to Premium Email Templates, Social Media Flyers, and IDX Websites…"
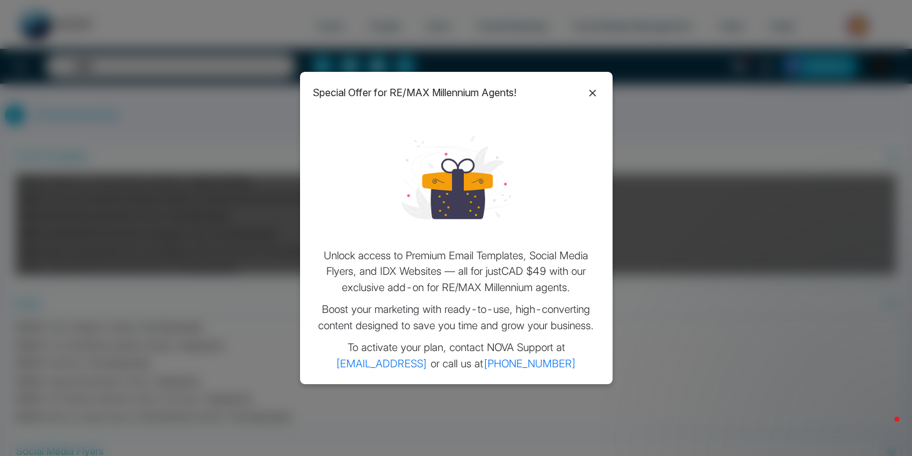
click at [600, 93] on icon at bounding box center [592, 93] width 15 height 15
